Goal: Communication & Community: Answer question/provide support

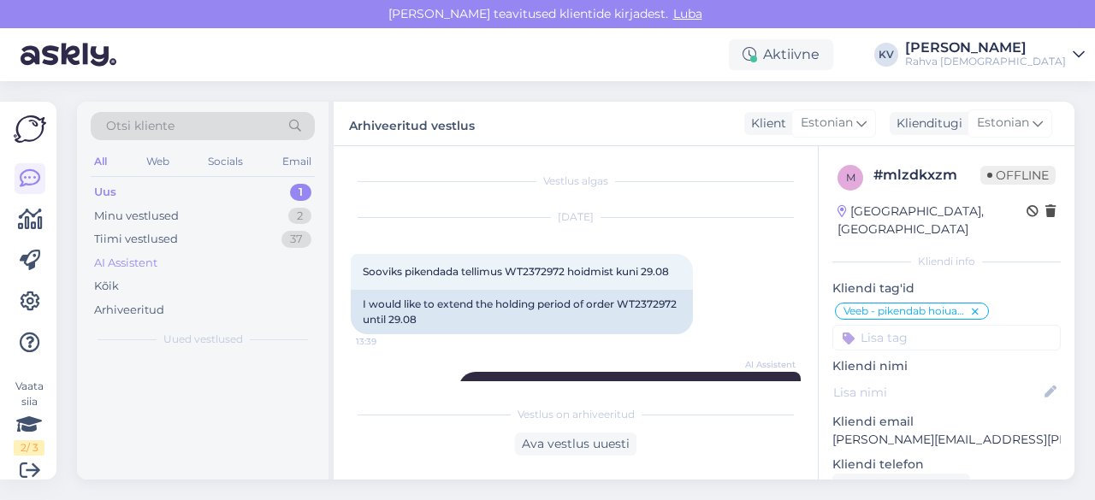
scroll to position [391, 0]
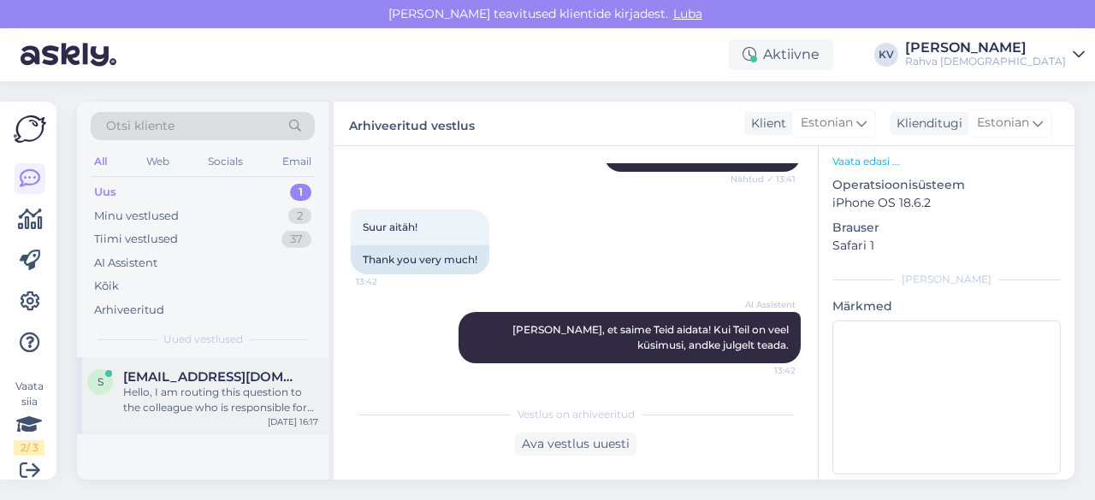
click at [147, 396] on div "Hello, I am routing this question to the colleague who is responsible for this …" at bounding box center [220, 400] width 195 height 31
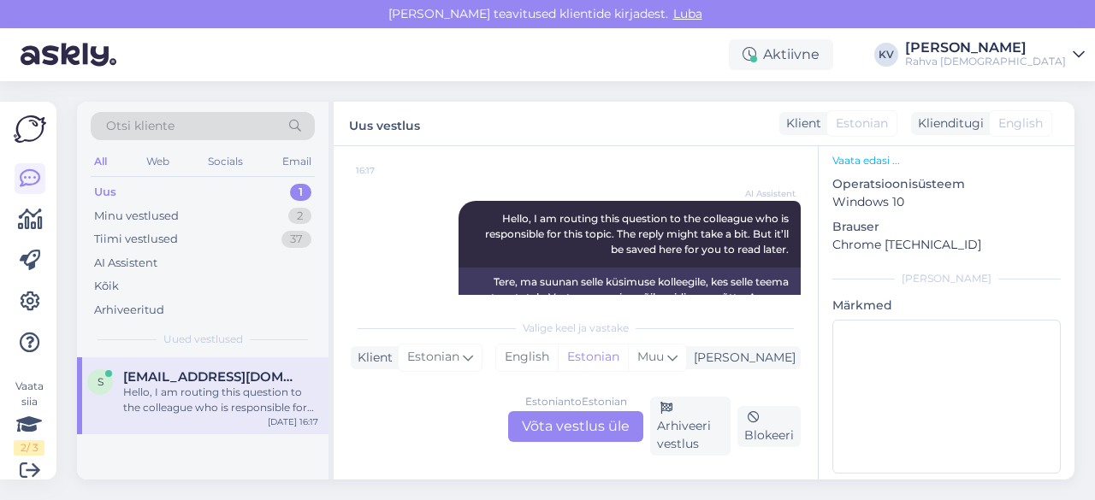
scroll to position [222, 0]
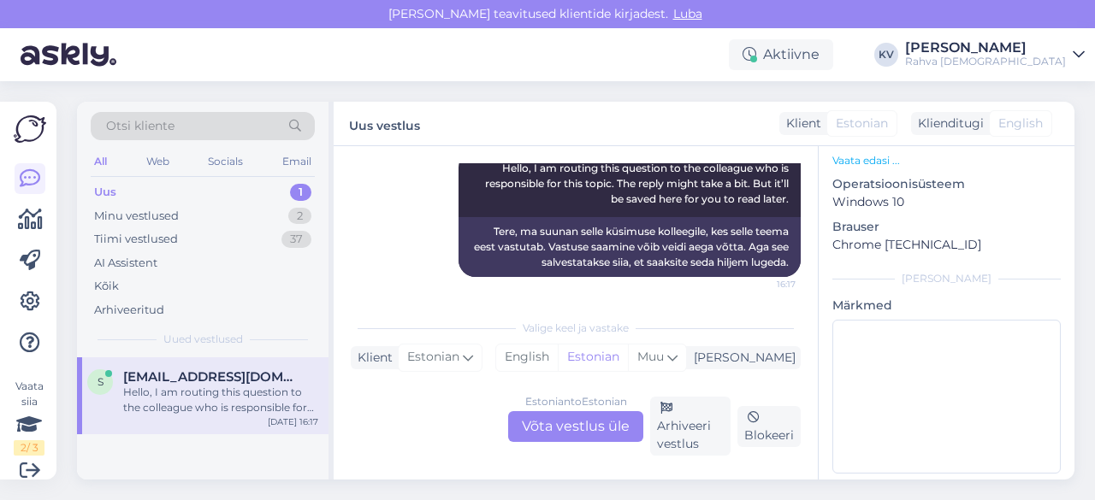
click at [604, 432] on div "Estonian to Estonian Võta vestlus üle" at bounding box center [575, 426] width 135 height 31
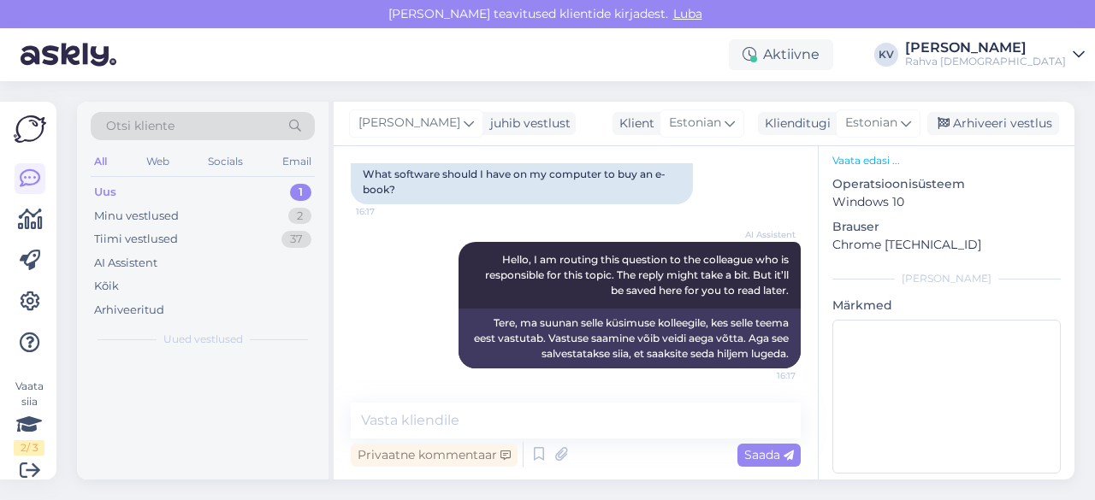
scroll to position [129, 0]
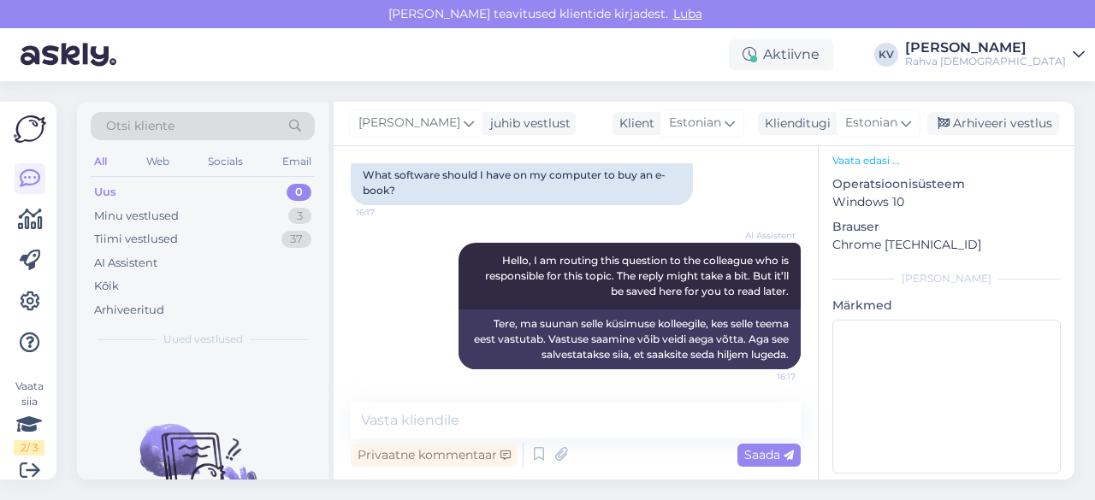
click at [484, 402] on div "Vestlus algas [DATE] mis tarkvara peaks mul arvutis olema , et osta e-raamatut …" at bounding box center [576, 313] width 484 height 334
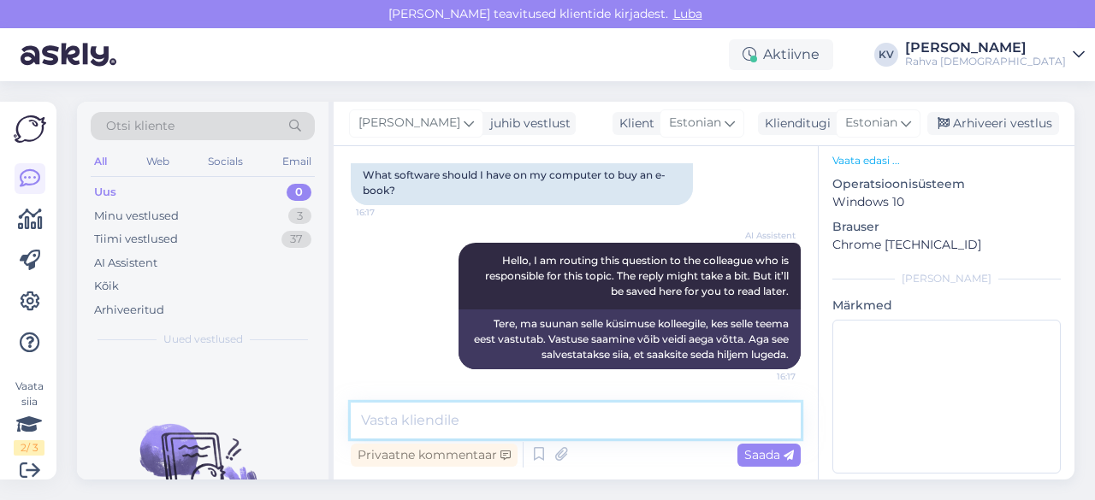
click at [477, 412] on textarea at bounding box center [576, 421] width 450 height 36
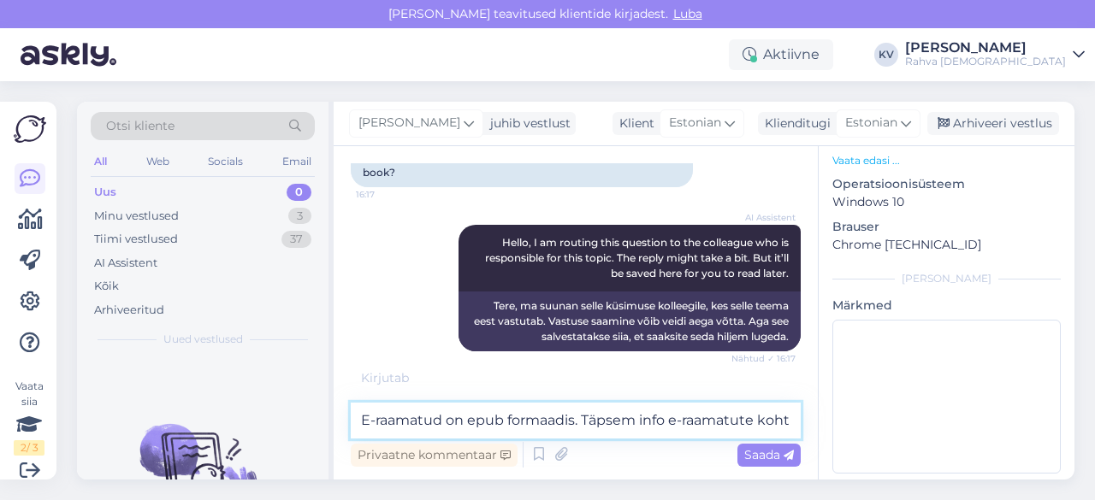
scroll to position [168, 0]
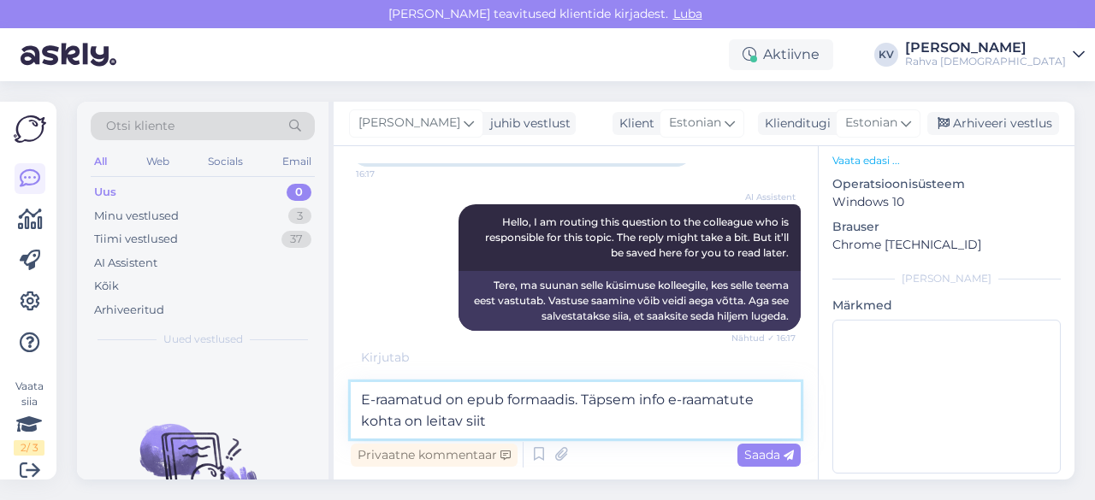
paste textarea "[URL][DOMAIN_NAME]"
type textarea "E-raamatud on epub formaadis. Täpsem info e-raamatute kohta on leitav siit [URL…"
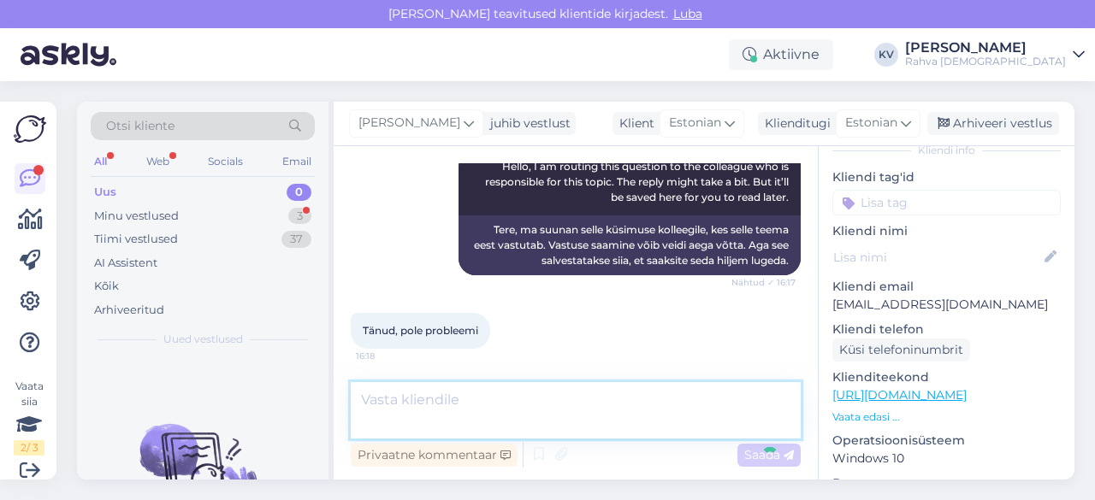
scroll to position [292, 0]
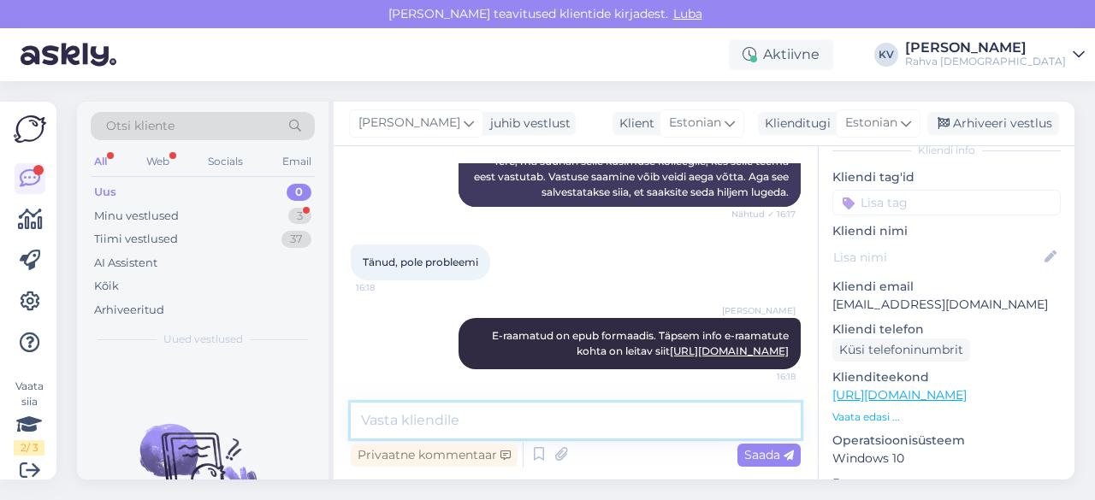
click at [482, 432] on textarea at bounding box center [576, 421] width 450 height 36
paste textarea "Süle- või lauaarvutiga – Windowsi või Maci arvutitega e-raamatute lugemiseks so…"
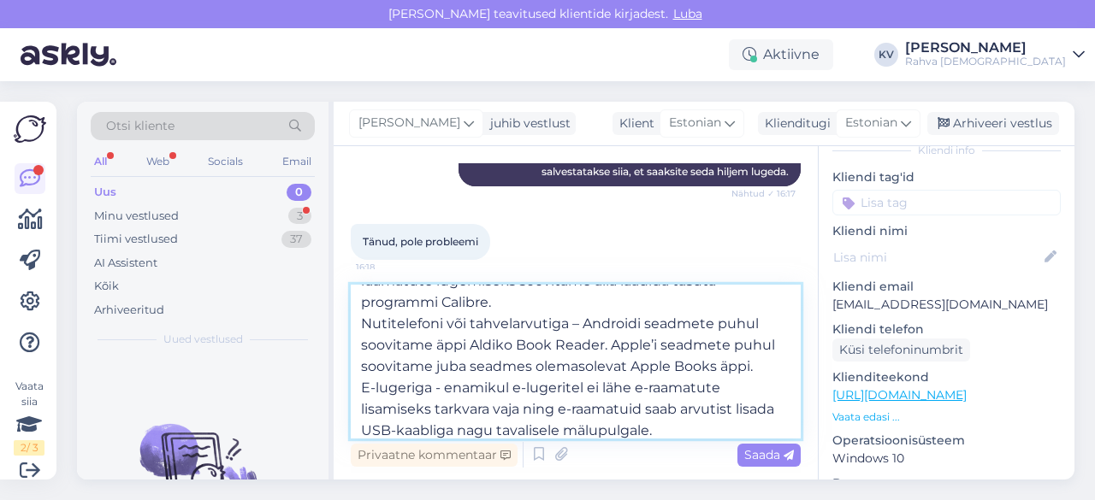
scroll to position [0, 0]
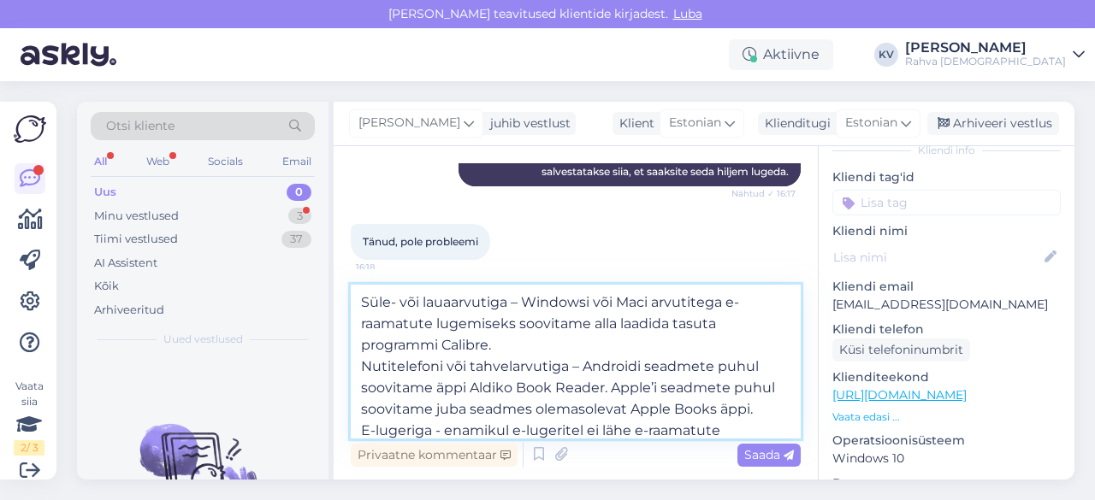
drag, startPoint x: 518, startPoint y: 346, endPoint x: 327, endPoint y: 304, distance: 196.1
click at [327, 304] on div "Otsi kliente All Web Socials Email Uus 0 Minu vestlused 3 Tiimi vestlused 37 AI…" at bounding box center [575, 291] width 997 height 378
click at [357, 297] on textarea "Süle- või lauaarvutiga – Windowsi või Maci arvutitega e-raamatute lugemiseks so…" at bounding box center [576, 362] width 450 height 154
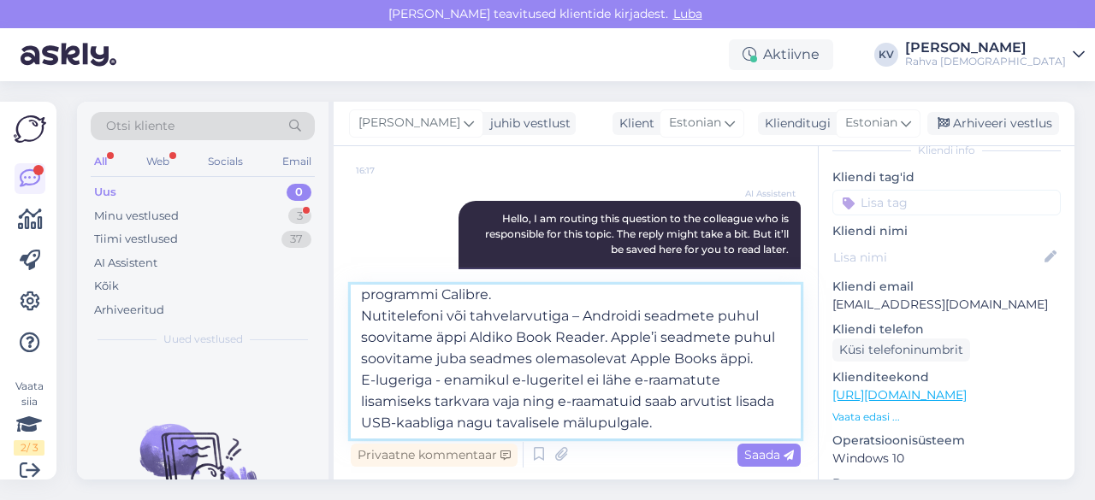
scroll to position [95, 0]
drag, startPoint x: 363, startPoint y: 340, endPoint x: 743, endPoint y: 437, distance: 392.9
click at [742, 437] on textarea "Arvutis soovitame kasuda Calibre või Adobe Digital Edition programmi. Süle- või…" at bounding box center [576, 362] width 450 height 154
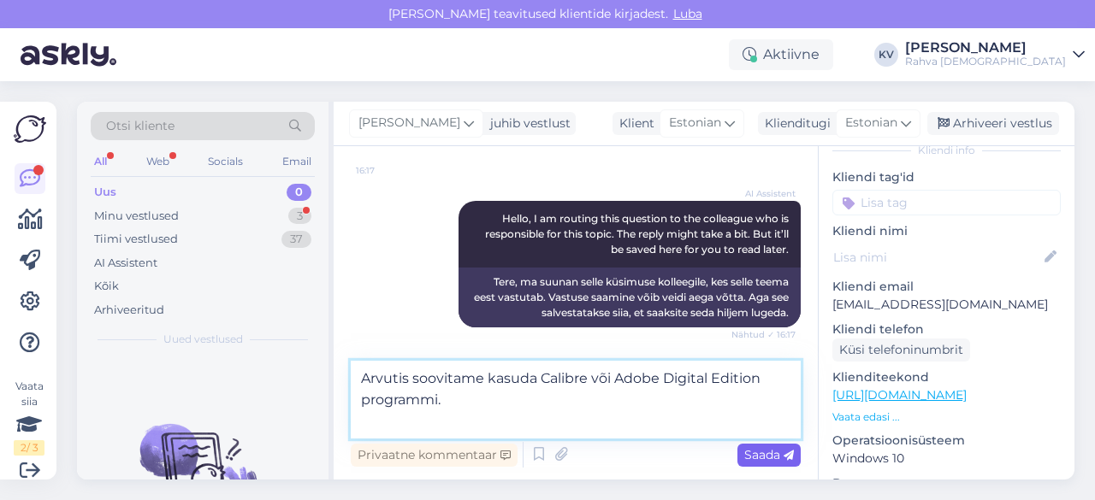
scroll to position [0, 0]
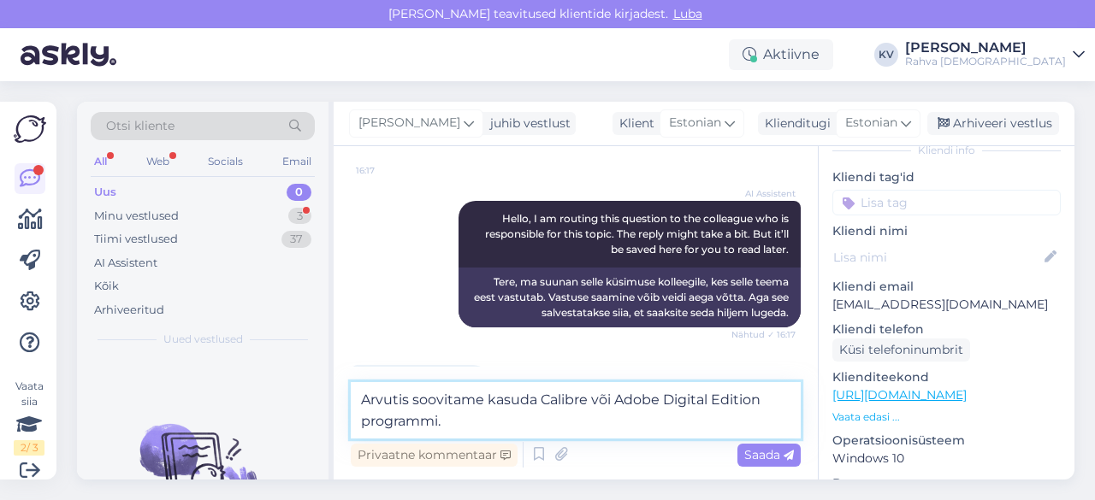
click at [517, 408] on textarea "Arvutis soovitame kasuda Calibre või Adobe Digital Edition programmi." at bounding box center [576, 410] width 450 height 56
type textarea "Arvutis soovitame kasutada Calibre või Adobe Digital Edition programmi."
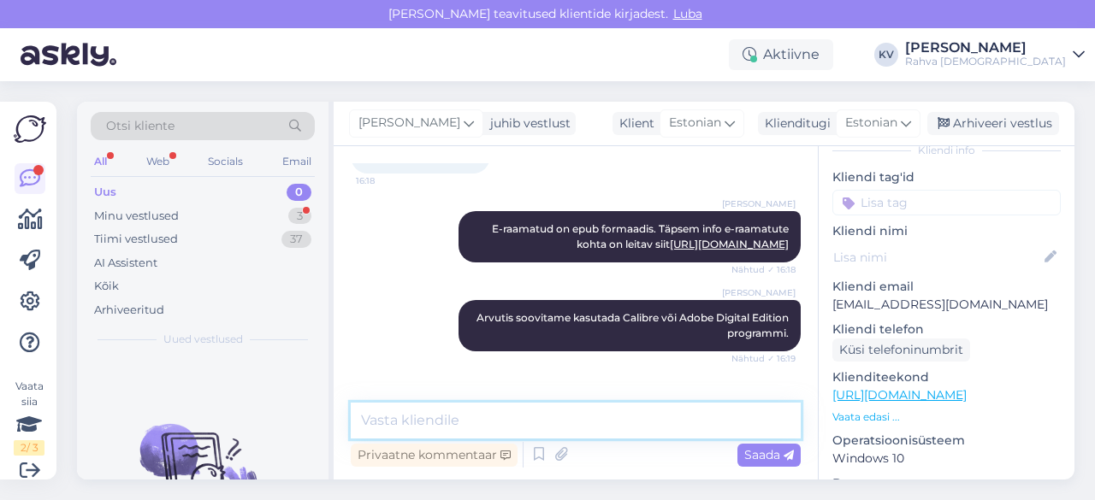
scroll to position [470, 0]
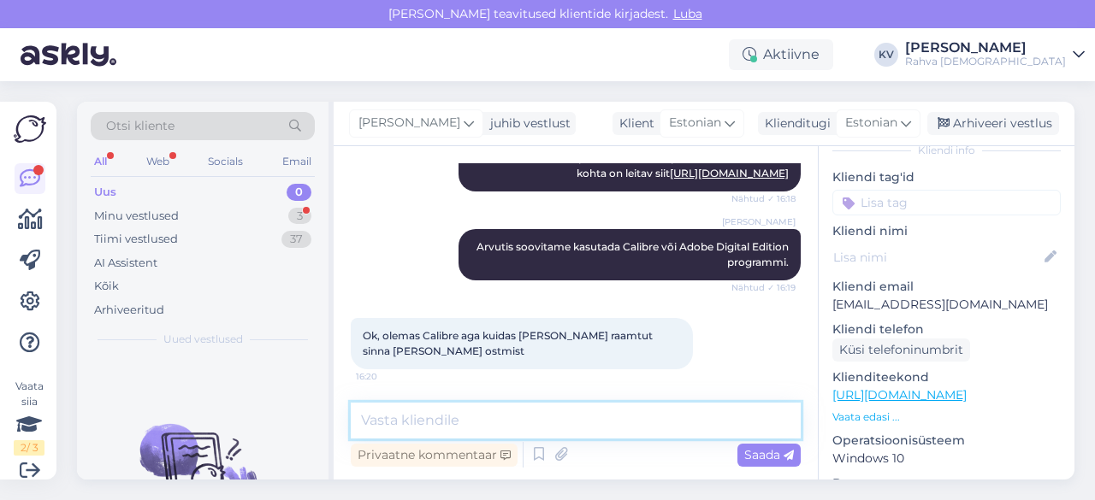
type textarea "E"
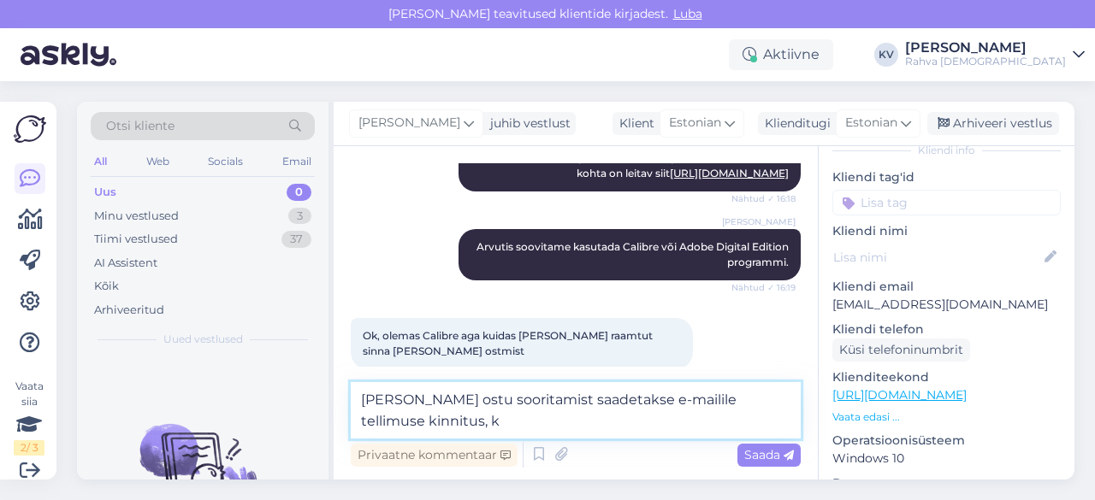
scroll to position [487, 0]
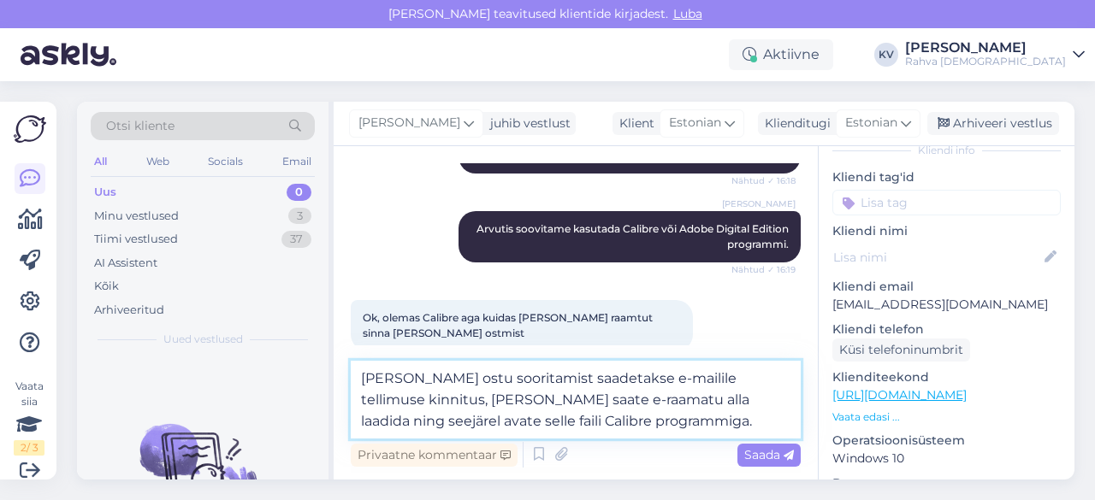
type textarea "[PERSON_NAME] ostu sooritamist saadetakse e-mailile tellimuse kinnitus, [PERSON…"
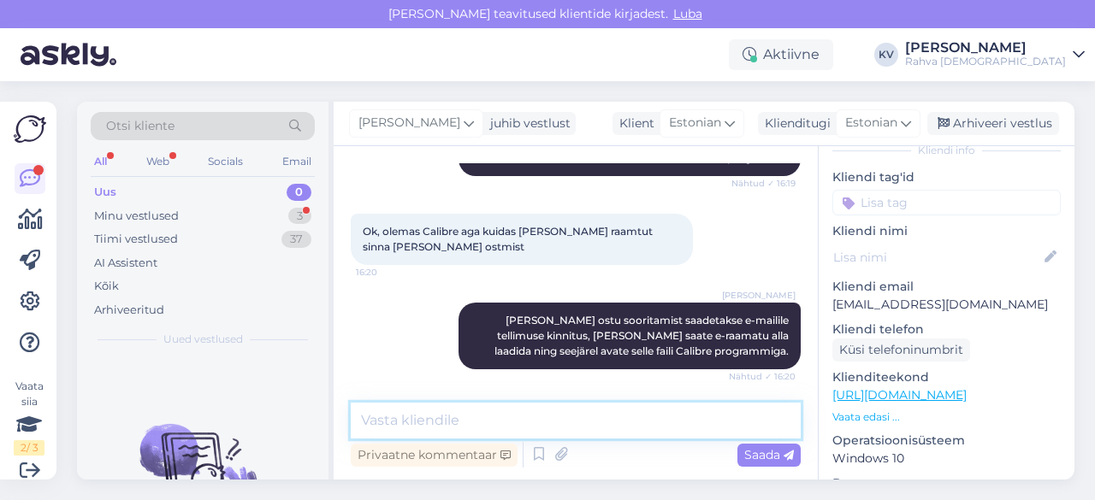
scroll to position [647, 0]
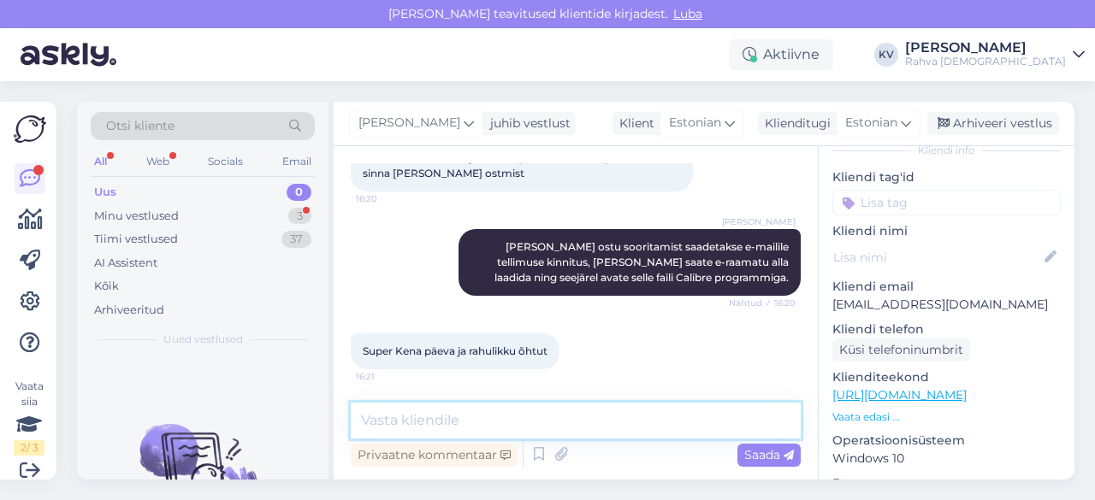
click at [428, 420] on textarea at bounding box center [576, 421] width 450 height 36
type textarea "Teilegi!"
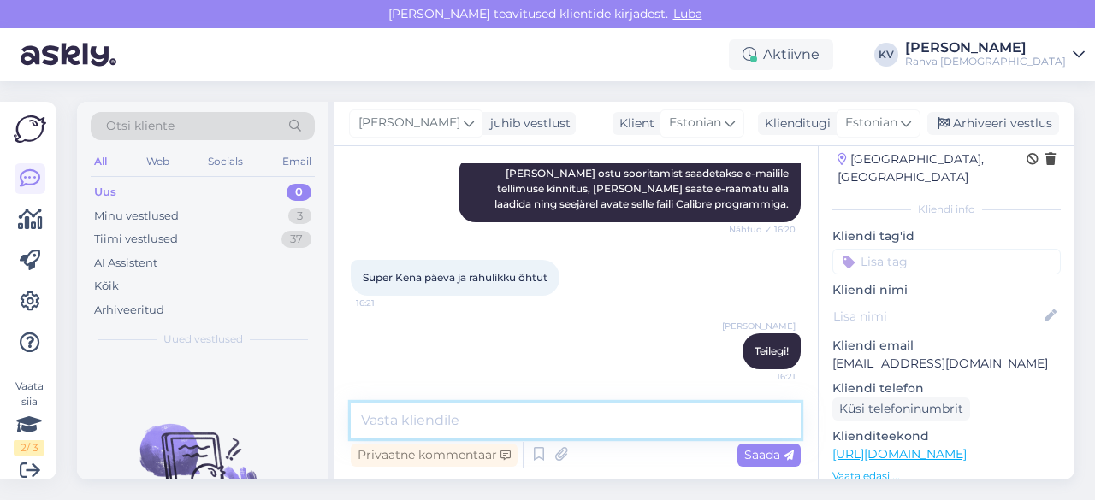
scroll to position [26, 0]
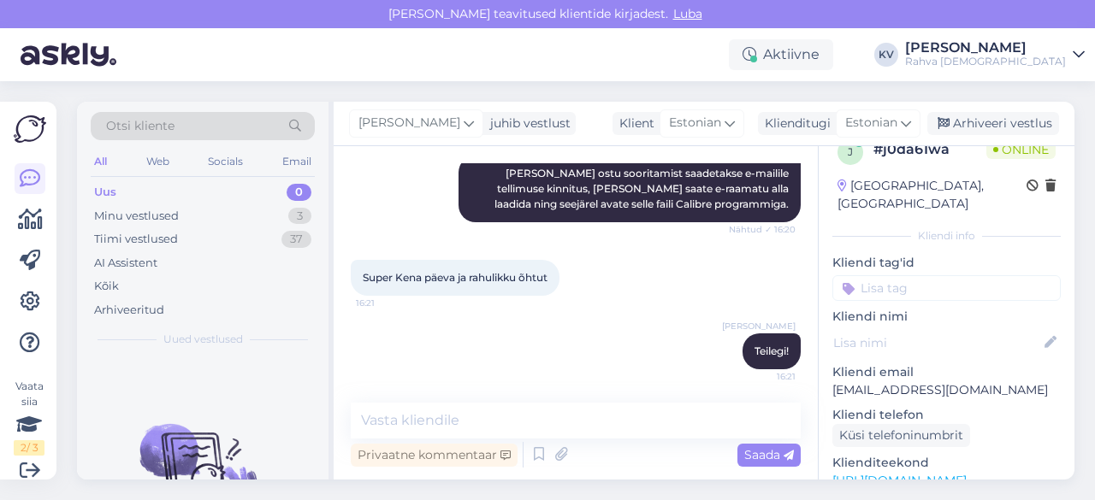
click at [917, 275] on input at bounding box center [946, 288] width 228 height 26
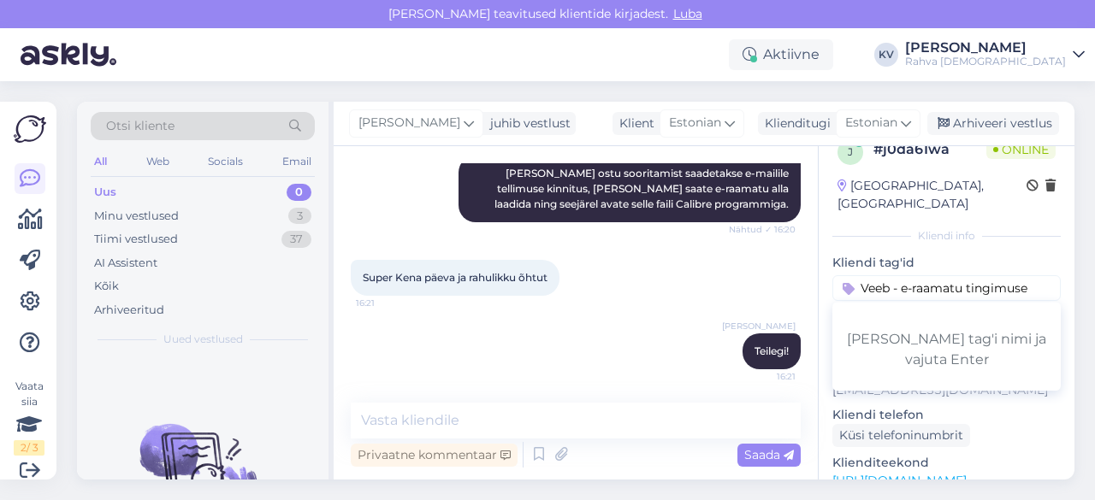
type input "Veeb - e-raamatu tingimused"
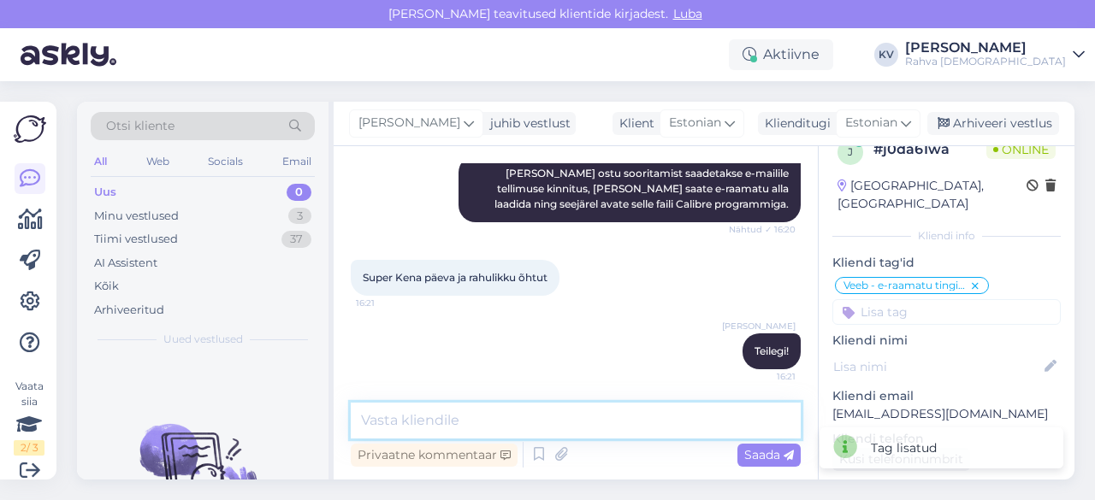
click at [469, 423] on textarea at bounding box center [576, 421] width 450 height 36
click at [401, 434] on textarea at bounding box center [576, 421] width 450 height 36
click at [448, 412] on textarea at bounding box center [576, 421] width 450 height 36
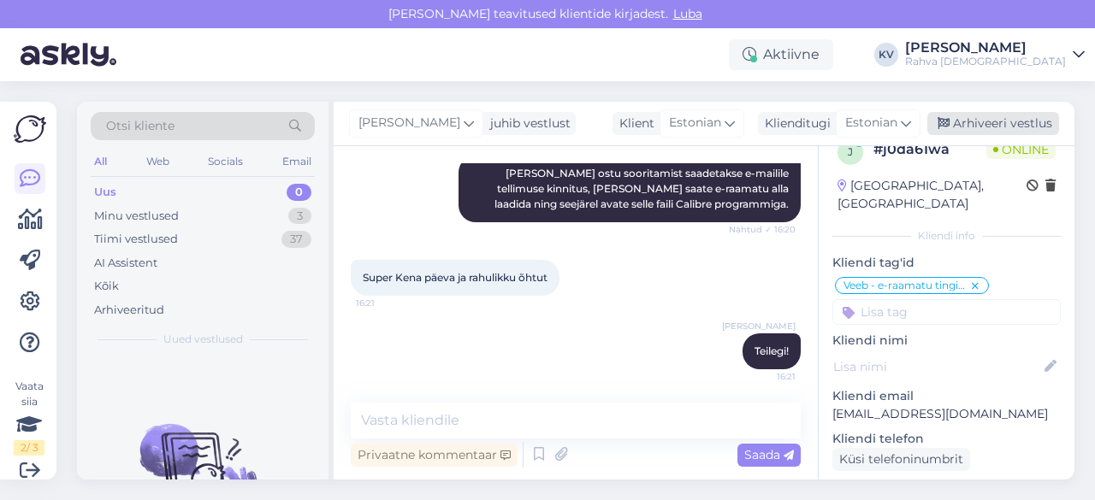
click at [1019, 117] on div "Arhiveeri vestlus" at bounding box center [993, 123] width 132 height 23
